Goal: Check status: Check status

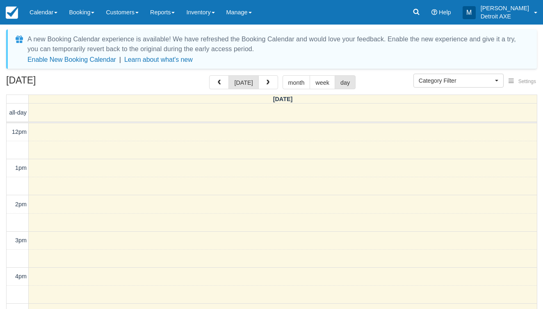
select select
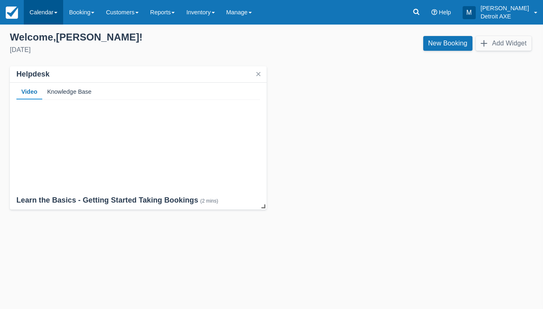
click at [56, 9] on link "Calendar" at bounding box center [43, 12] width 39 height 25
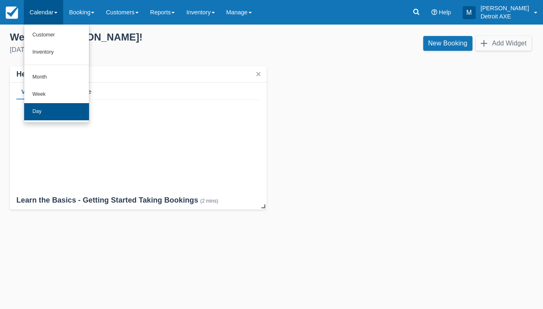
click at [58, 107] on link "Day" at bounding box center [56, 111] width 65 height 17
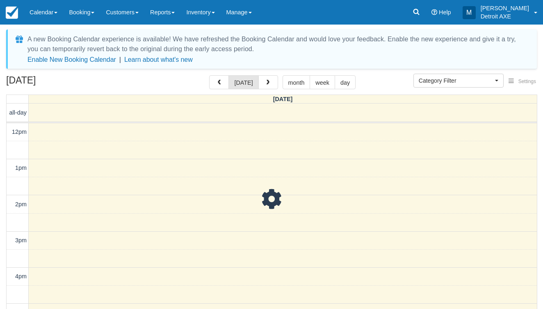
select select
click at [211, 80] on button "button" at bounding box center [219, 82] width 20 height 14
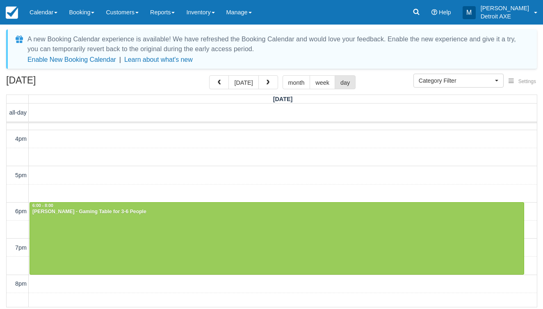
scroll to position [140, 0]
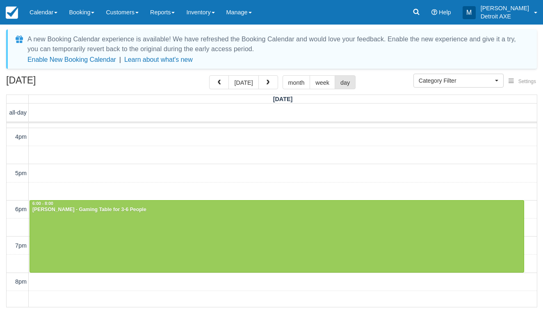
click at [320, 217] on div at bounding box center [276, 237] width 493 height 72
